Goal: Information Seeking & Learning: Understand process/instructions

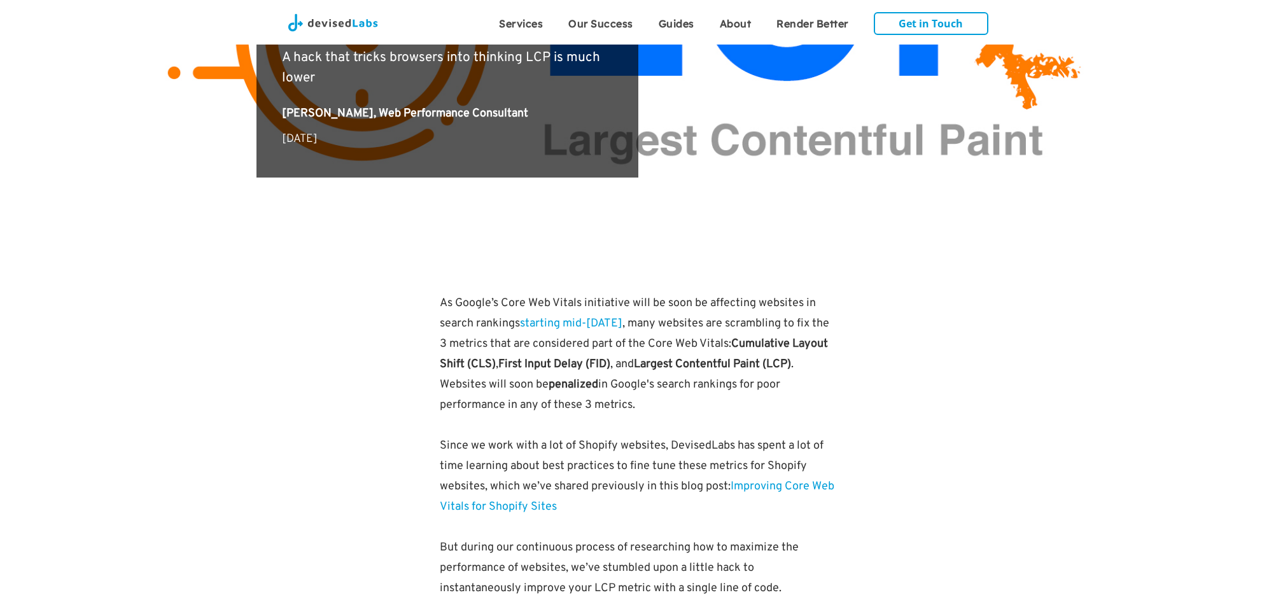
scroll to position [530, 0]
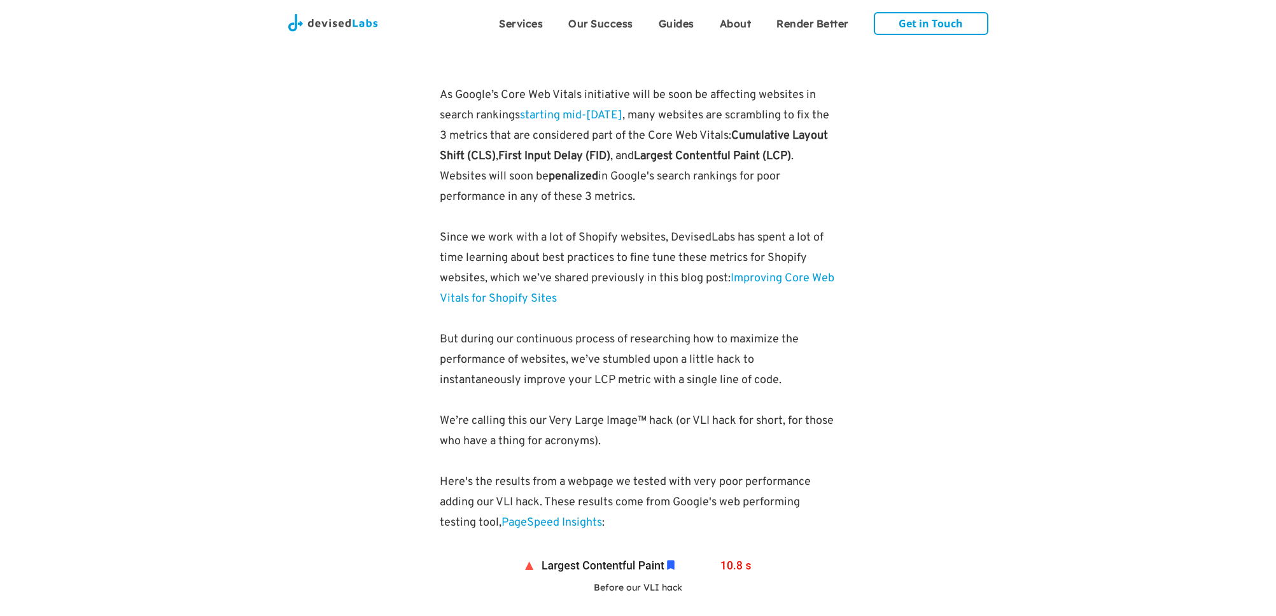
click at [658, 369] on p "But during our continuous process of researching how to maximize the performanc…" at bounding box center [638, 360] width 397 height 61
click at [659, 369] on p "But during our continuous process of researching how to maximize the performanc…" at bounding box center [638, 360] width 397 height 61
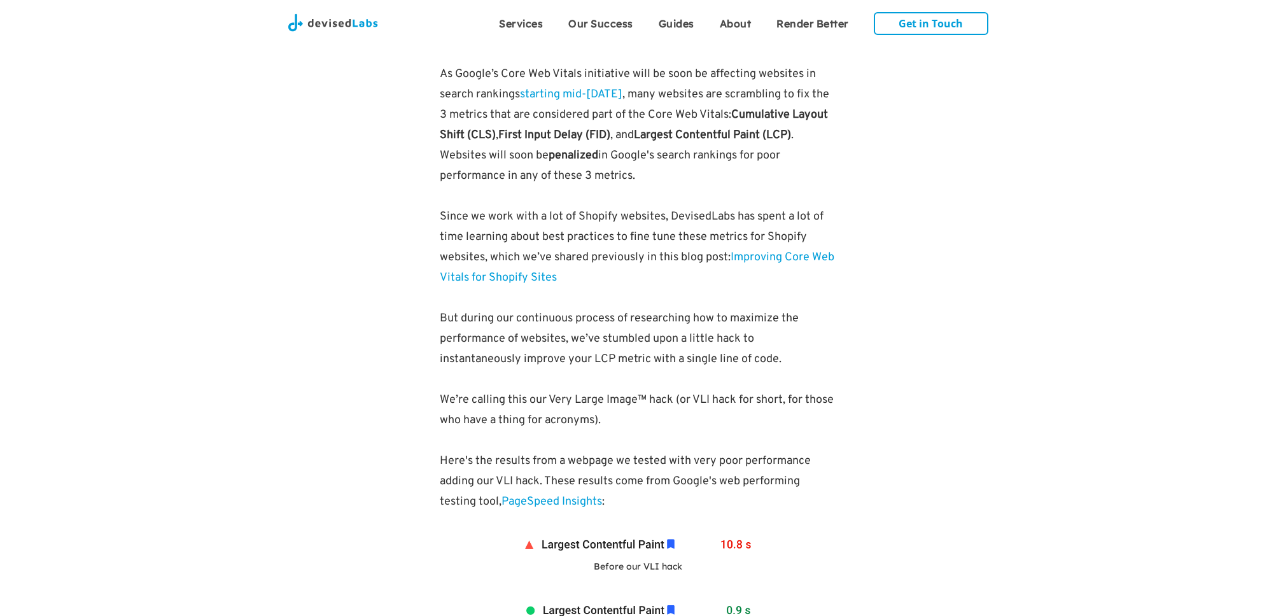
click at [656, 367] on p "But during our continuous process of researching how to maximize the performanc…" at bounding box center [638, 339] width 397 height 61
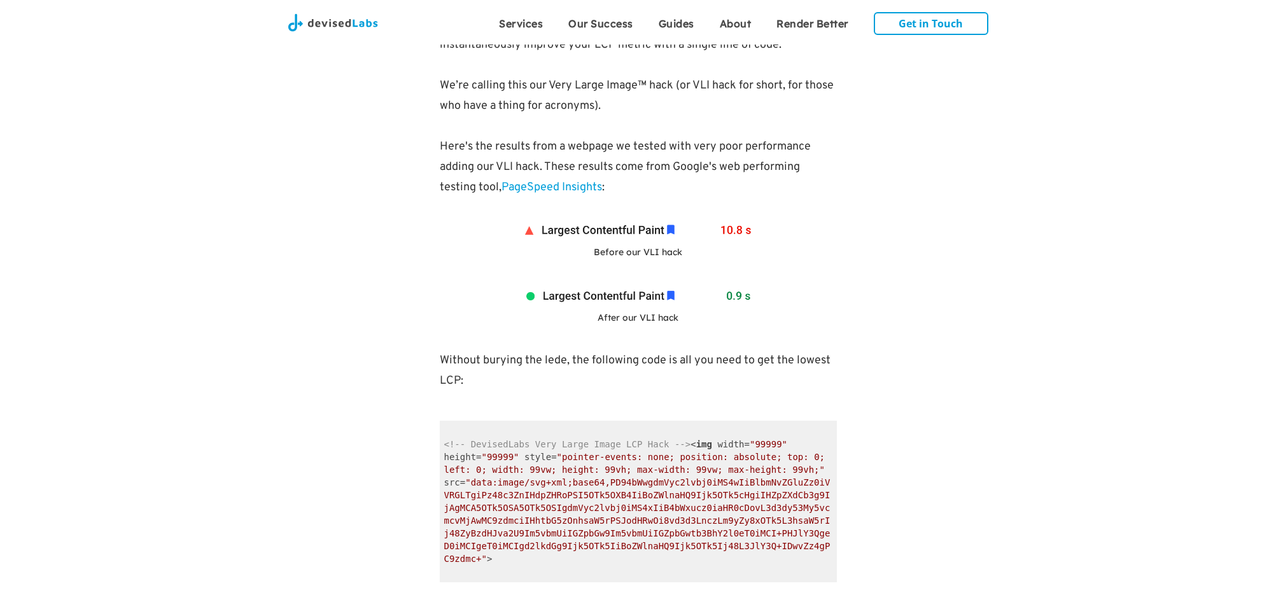
scroll to position [971, 0]
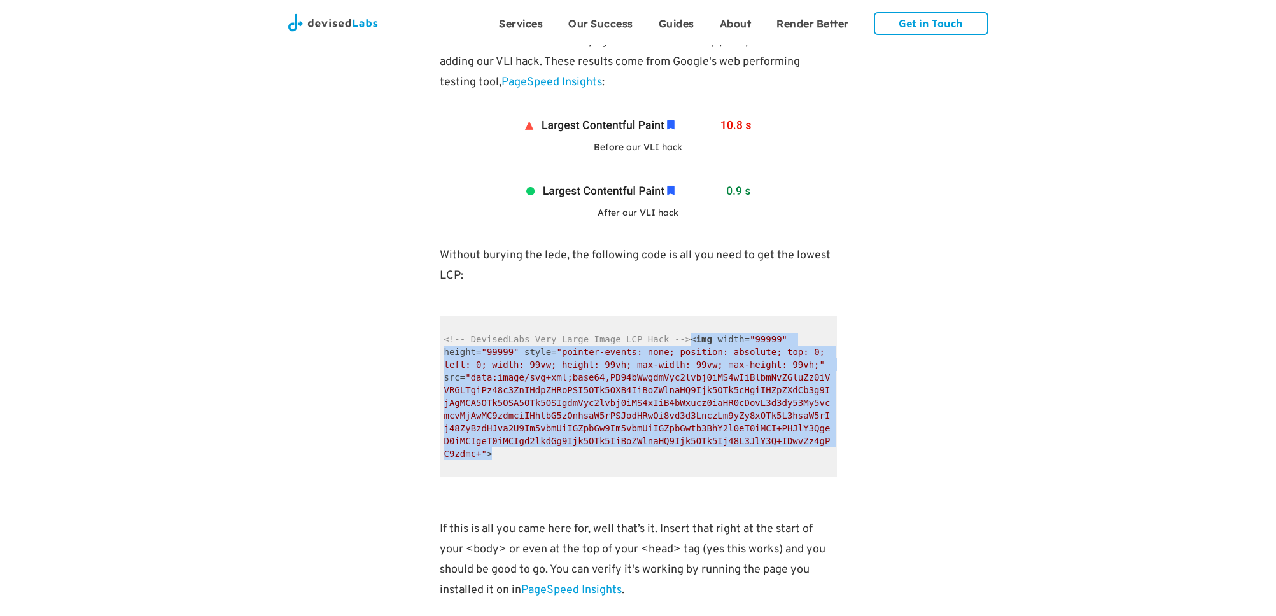
drag, startPoint x: 504, startPoint y: 458, endPoint x: 690, endPoint y: 346, distance: 217.3
click at [690, 346] on code "<!-- DevisedLabs Very Large Image LCP Hack --> < img width = "99999" height = "…" at bounding box center [638, 397] width 397 height 162
copy span "< img width = "99999" height = "99999" style = "pointer-events: none; position:…"
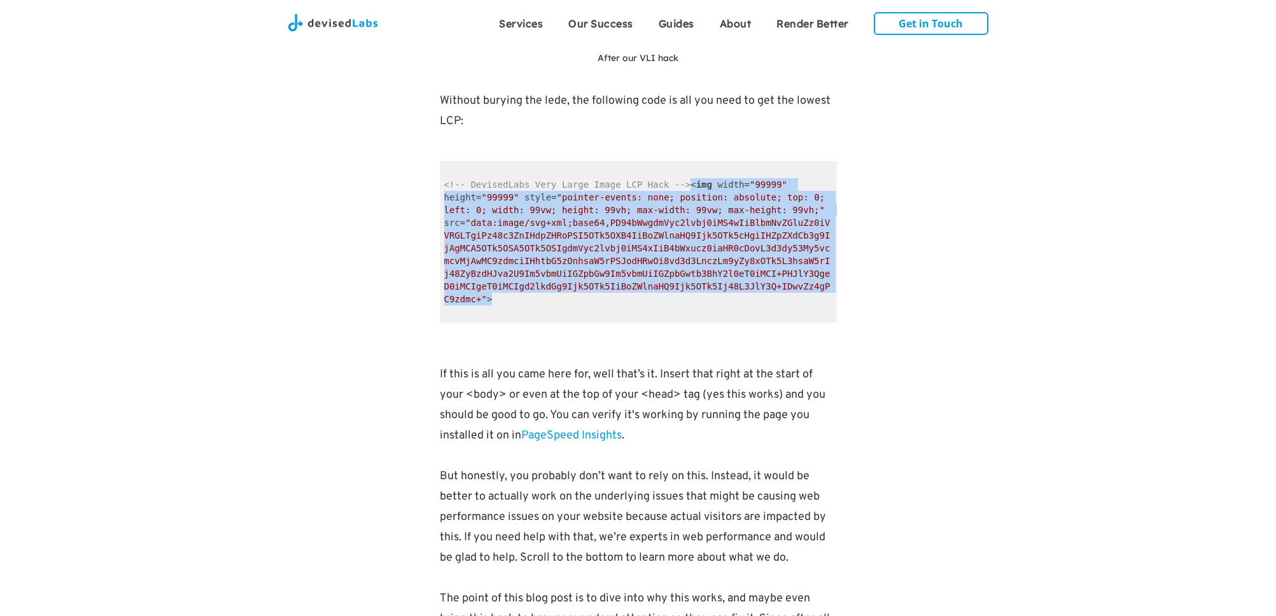
scroll to position [1401, 0]
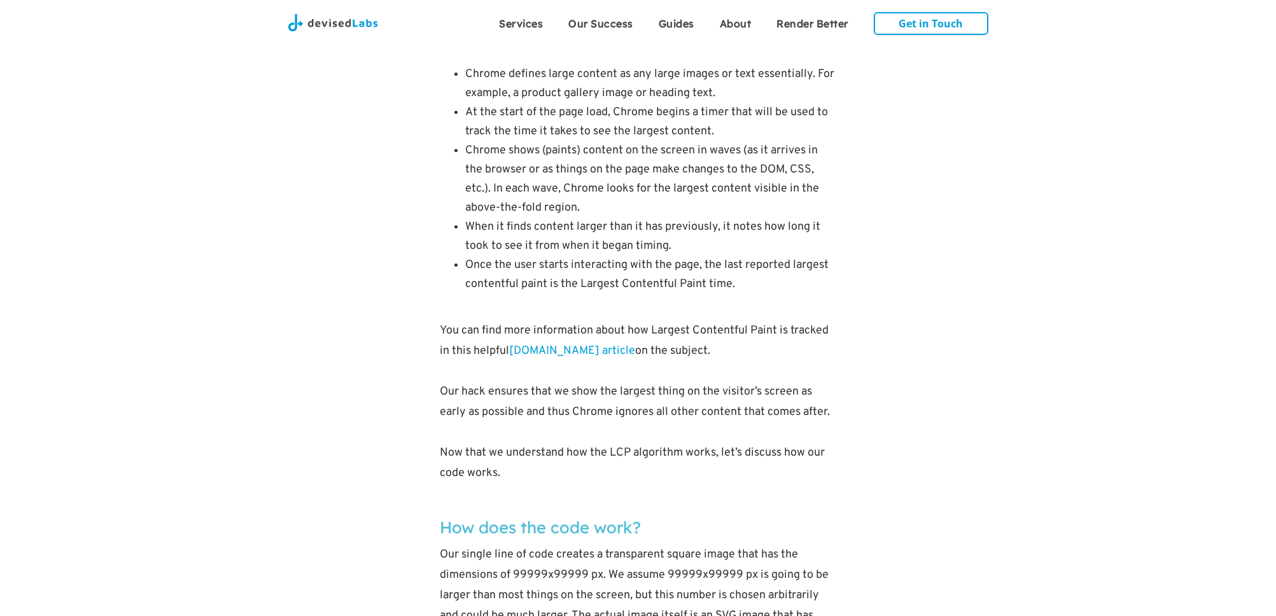
scroll to position [1998, 0]
click at [785, 290] on li "Once the user starts interacting with the page, the last reported largest conte…" at bounding box center [651, 272] width 372 height 38
click at [791, 288] on li "Once the user starts interacting with the page, the last reported largest conte…" at bounding box center [651, 272] width 372 height 38
click at [792, 287] on li "Once the user starts interacting with the page, the last reported largest conte…" at bounding box center [651, 272] width 372 height 38
click at [818, 326] on p "You can find more information about how Largest Contentful Paint is tracked in …" at bounding box center [638, 338] width 397 height 41
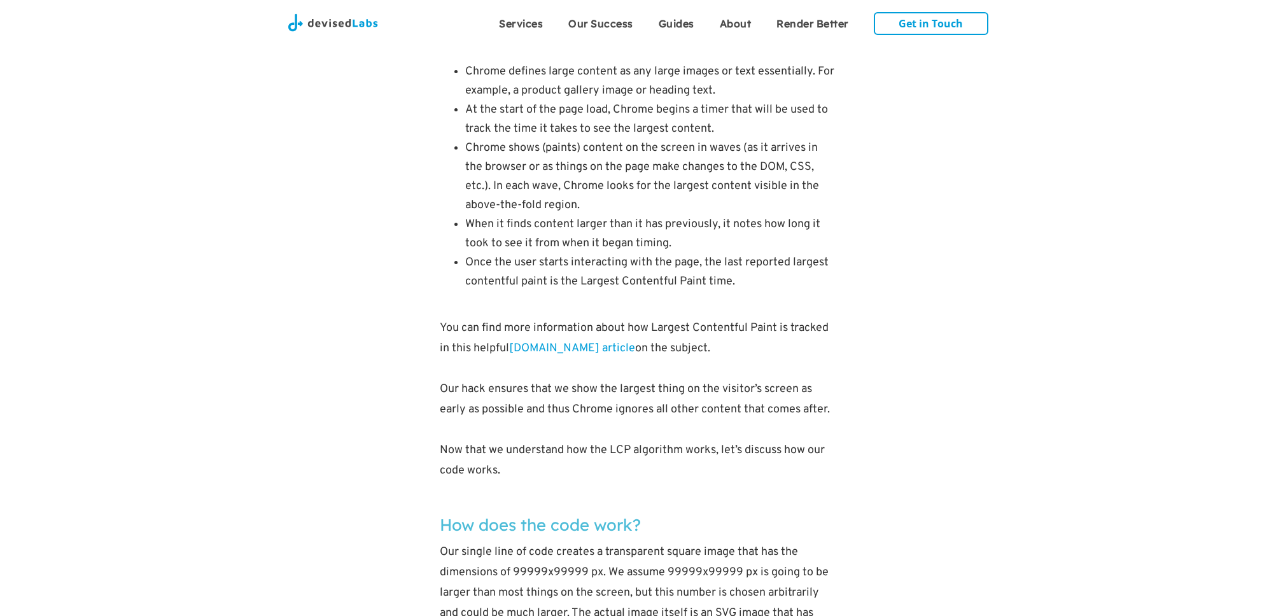
click at [818, 323] on p "You can find more information about how Largest Contentful Paint is tracked in …" at bounding box center [638, 338] width 397 height 41
click at [819, 321] on p "You can find more information about how Largest Contentful Paint is tracked in …" at bounding box center [638, 338] width 397 height 41
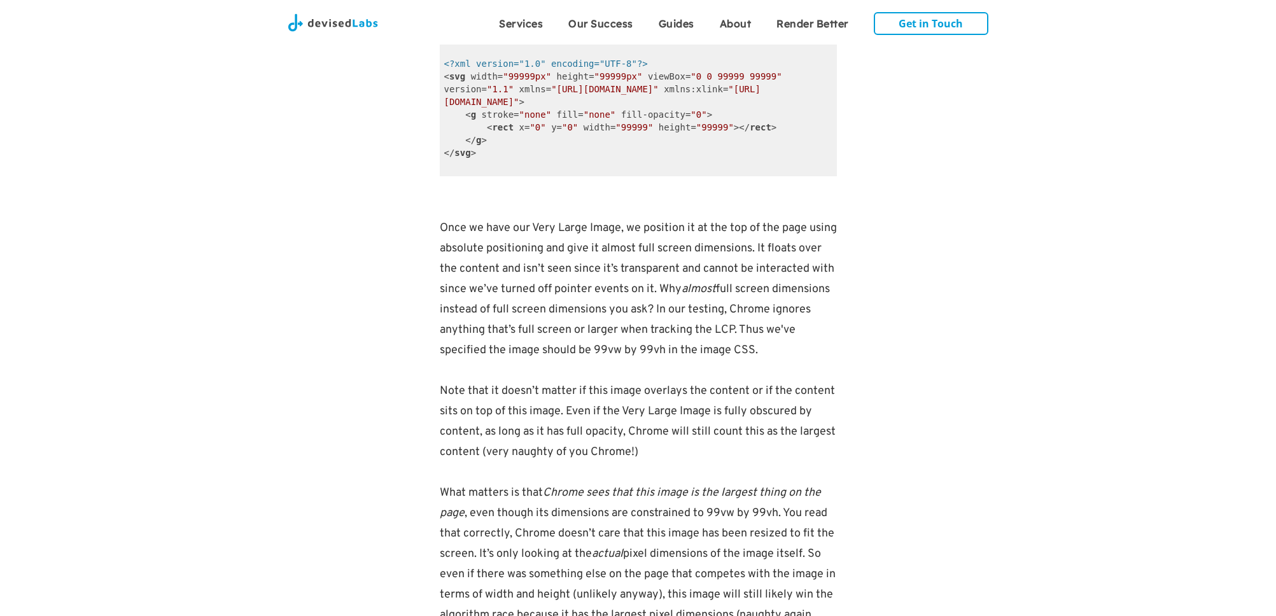
scroll to position [2384, 0]
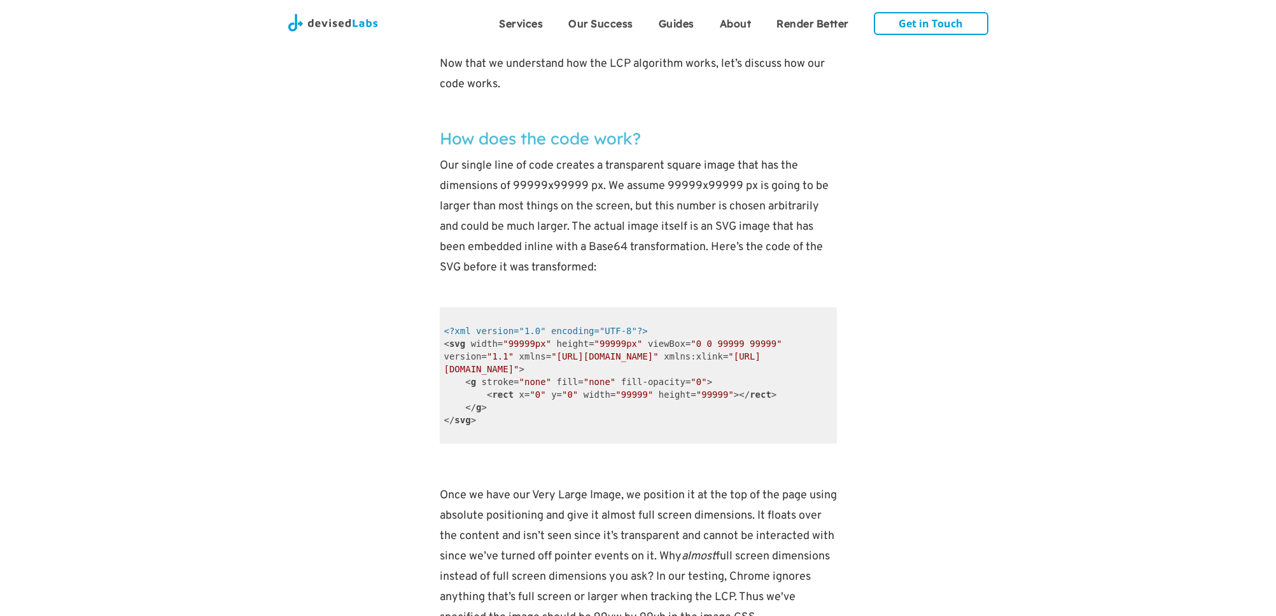
click at [510, 433] on code "<?xml version="1.0" encoding="UTF-8"?> < svg width = "99999px" height = "99999p…" at bounding box center [638, 375] width 397 height 136
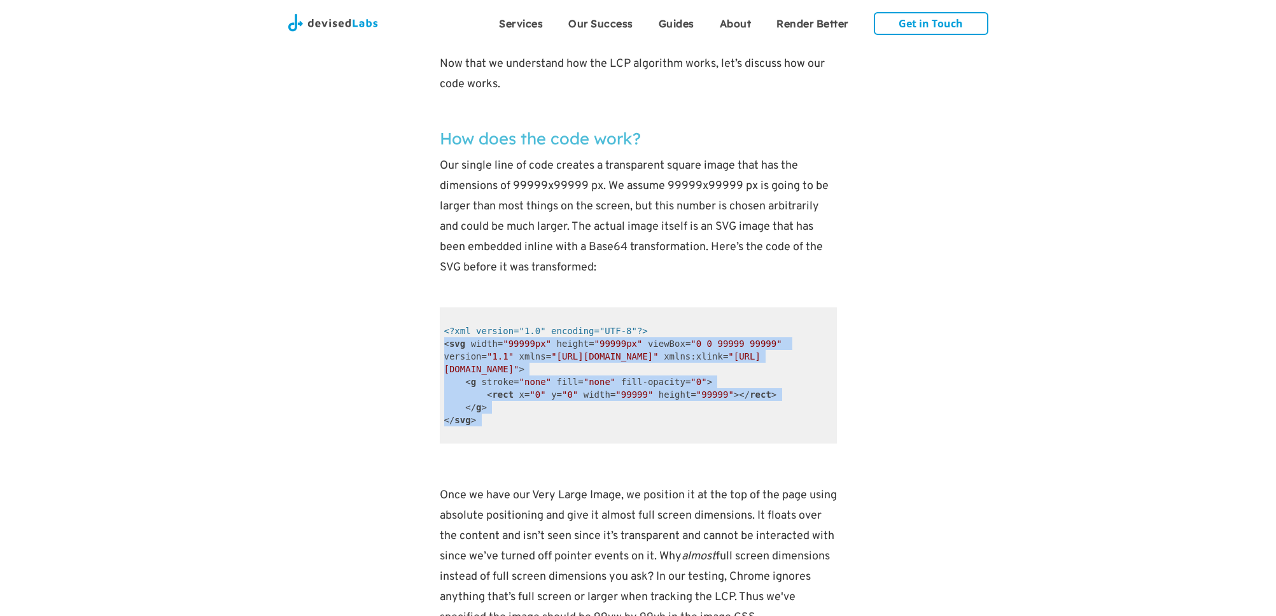
drag, startPoint x: 498, startPoint y: 421, endPoint x: 437, endPoint y: 347, distance: 95.9
copy code "< svg width = "99999px" height = "99999px" viewBox = "0 0 99999 99999" version …"
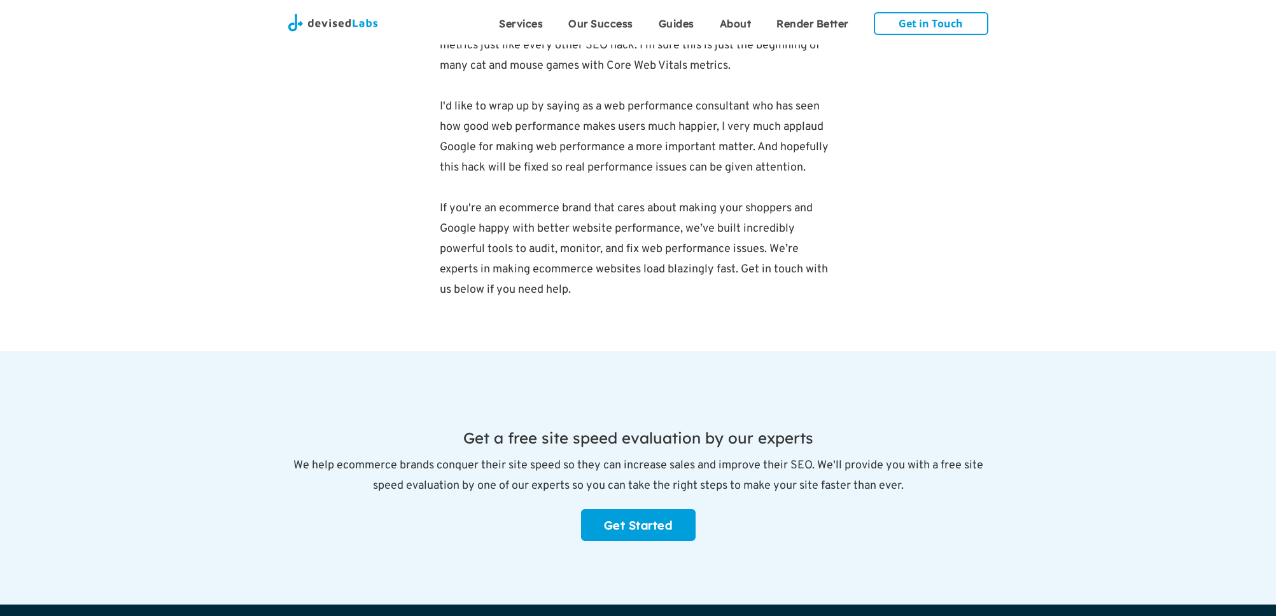
scroll to position [3450, 0]
